Goal: Information Seeking & Learning: Understand process/instructions

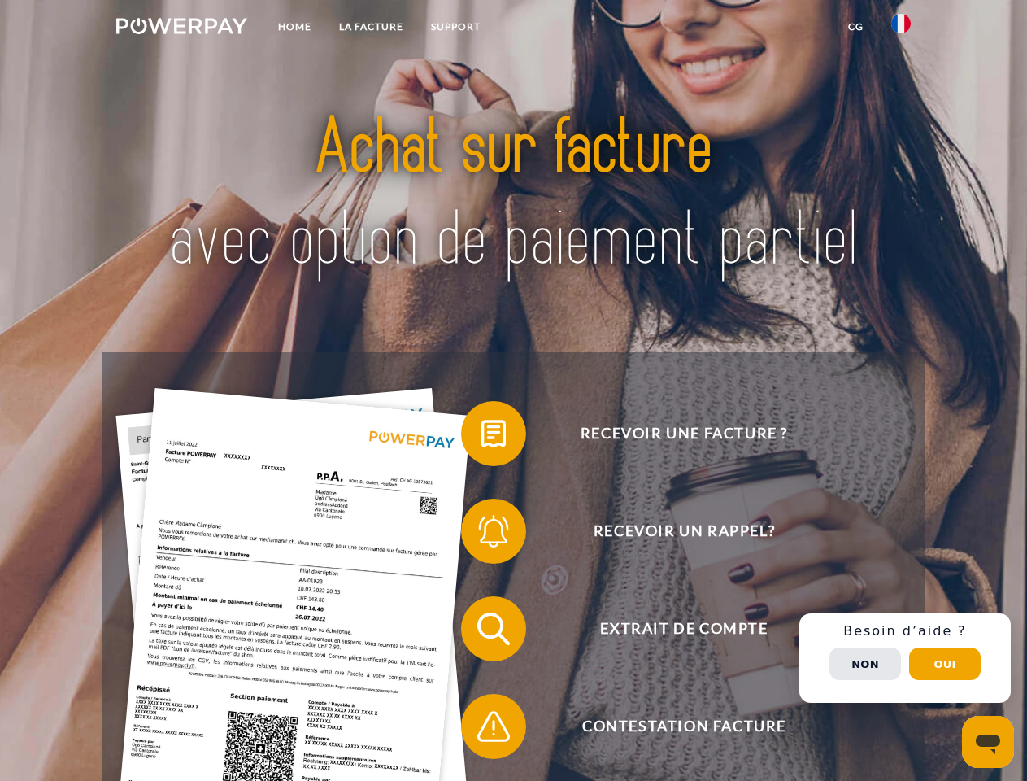
click at [181, 28] on img at bounding box center [181, 26] width 131 height 16
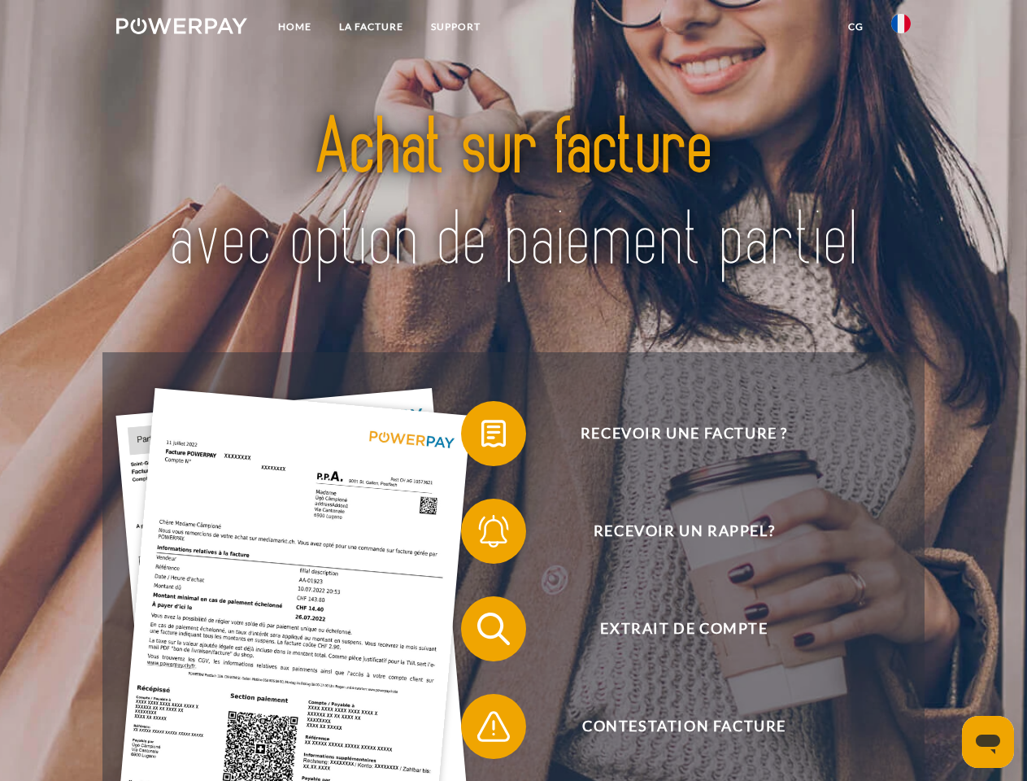
click at [901, 28] on img at bounding box center [901, 24] width 20 height 20
click at [856, 27] on link "CG" at bounding box center [856, 26] width 43 height 29
click at [482, 437] on span at bounding box center [469, 433] width 81 height 81
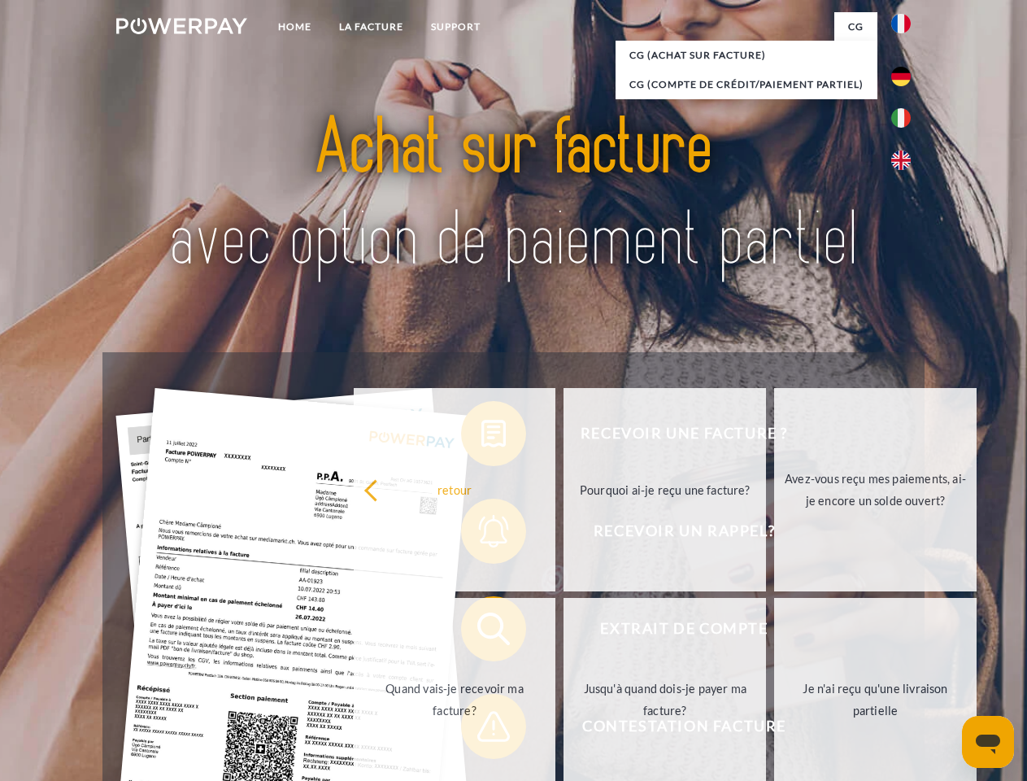
click at [482, 534] on div "Recevoir une facture ? Recevoir un rappel? Extrait de compte retour" at bounding box center [513, 677] width 822 height 651
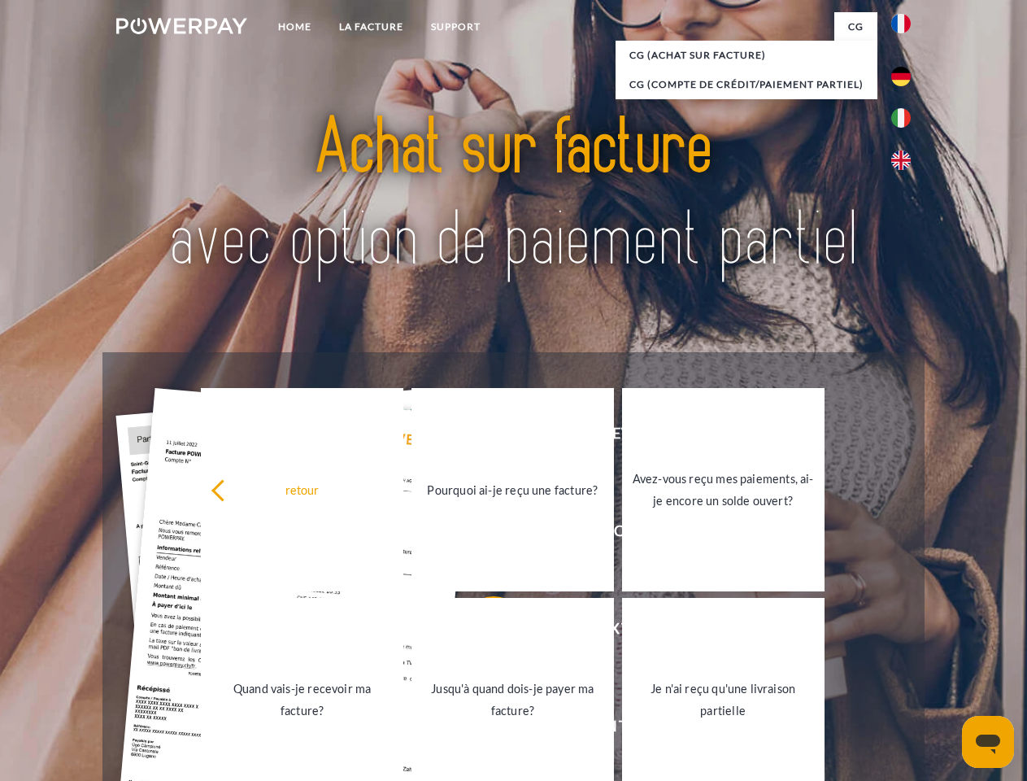
click at [482, 632] on link "Jusqu'à quand dois-je payer ma facture?" at bounding box center [513, 699] width 203 height 203
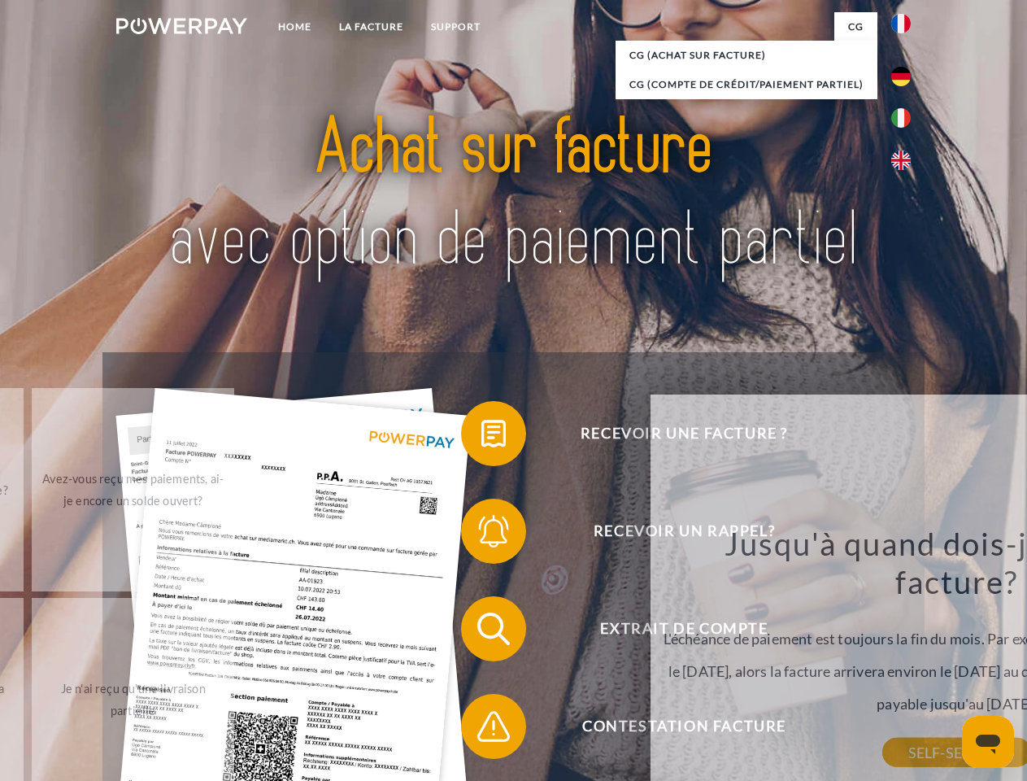
click at [660, 730] on div "Jusqu'à quand dois-je payer ma facture? L'échéance de paiement est toujours la …" at bounding box center [957, 638] width 594 height 229
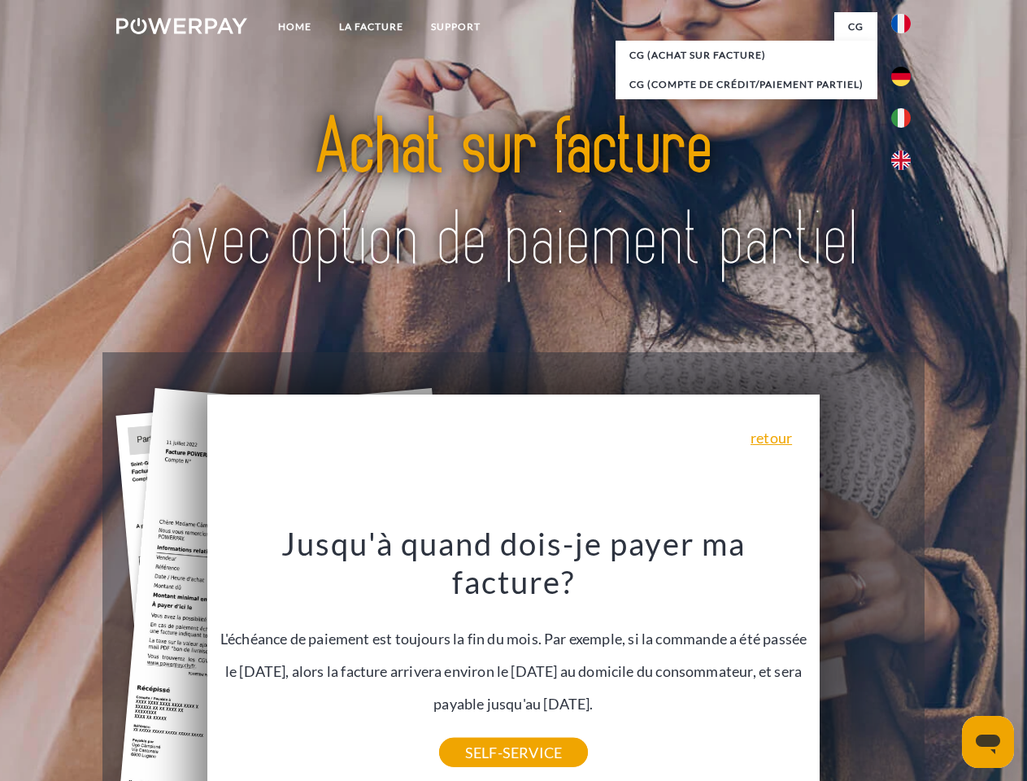
click at [905, 658] on div "Recevoir une facture ? Recevoir un rappel? Extrait de compte retour" at bounding box center [513, 677] width 822 height 651
click at [865, 661] on span "Extrait de compte" at bounding box center [684, 628] width 399 height 65
click at [945, 664] on header "Home LA FACTURE Support" at bounding box center [513, 561] width 1027 height 1123
